Goal: Find specific page/section: Find specific page/section

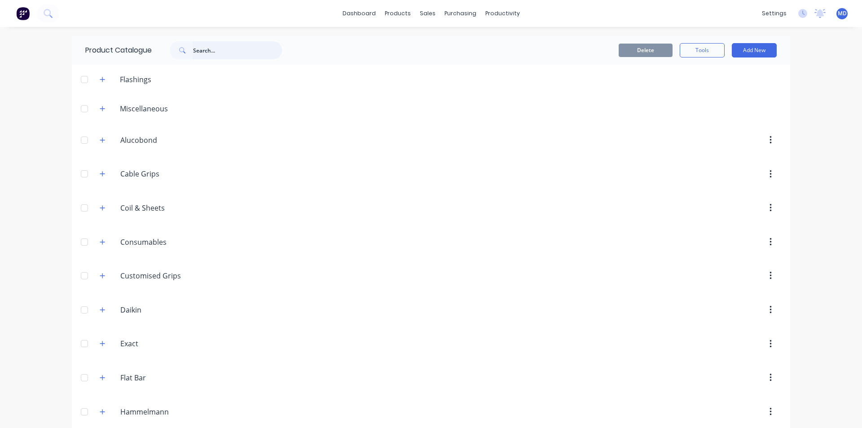
click at [239, 53] on input "text" at bounding box center [237, 50] width 89 height 18
type input "roof"
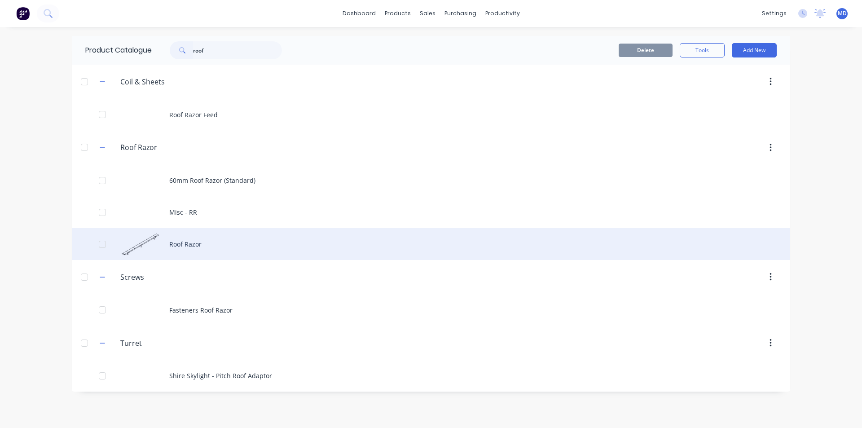
click at [187, 243] on div "Roof Razor" at bounding box center [431, 244] width 719 height 32
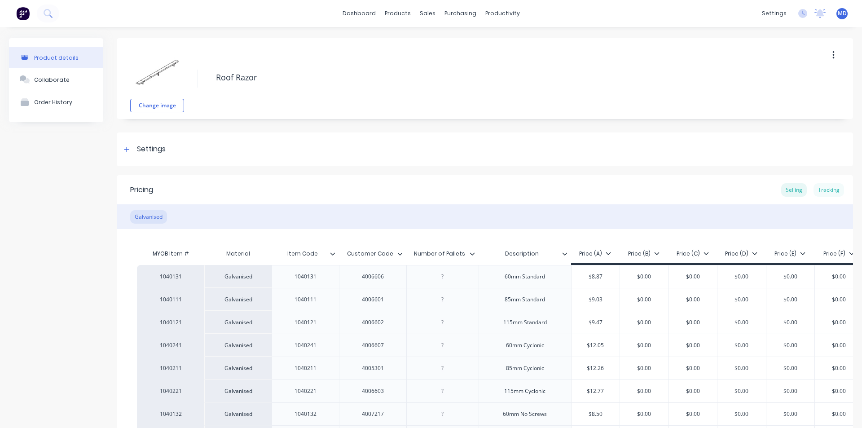
type textarea "x"
click at [821, 187] on div "Tracking" at bounding box center [829, 189] width 31 height 13
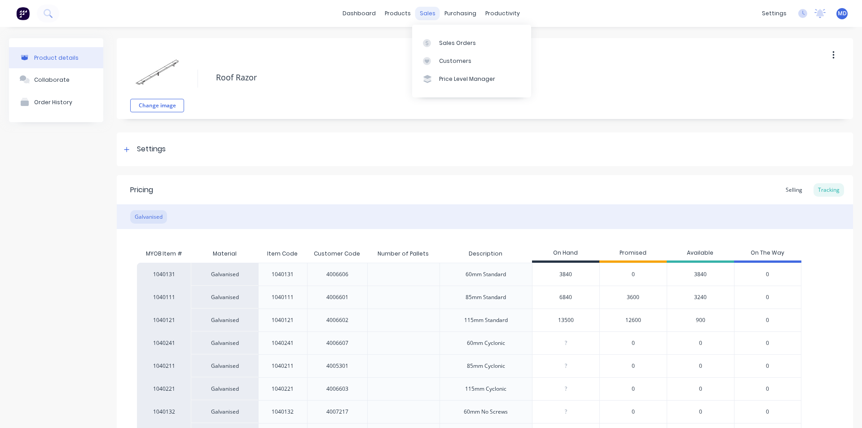
click at [423, 13] on div "sales" at bounding box center [427, 13] width 25 height 13
click at [458, 59] on div "Customers" at bounding box center [455, 61] width 32 height 8
